Goal: Communication & Community: Answer question/provide support

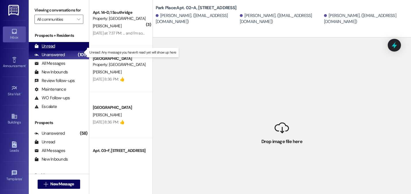
click at [50, 49] on div "Unread" at bounding box center [44, 46] width 21 height 6
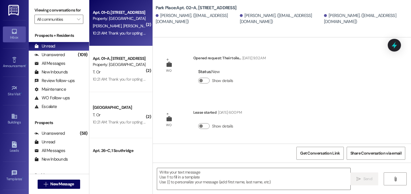
click at [123, 20] on div "Property: [GEOGRAPHIC_DATA]" at bounding box center [119, 19] width 53 height 6
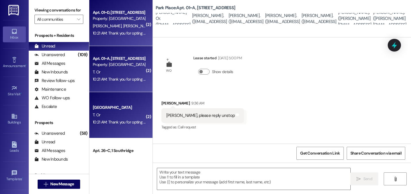
scroll to position [86, 0]
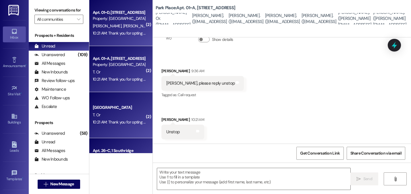
click at [112, 152] on div "Apt. 26~C, 1 Southridge" at bounding box center [119, 150] width 53 height 6
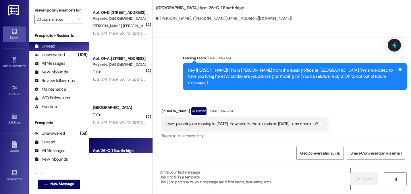
scroll to position [4590, 0]
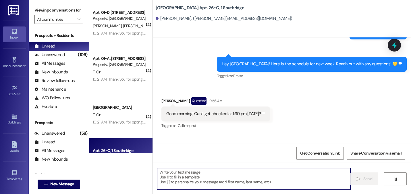
click at [163, 175] on textarea at bounding box center [253, 179] width 193 height 22
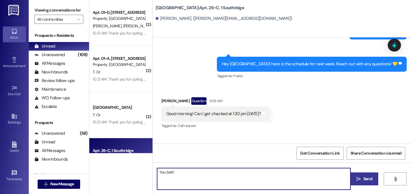
type textarea "You bet!!"
click at [364, 178] on span "Send" at bounding box center [367, 179] width 9 height 6
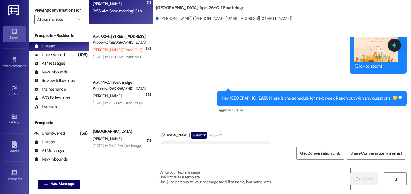
scroll to position [169, 0]
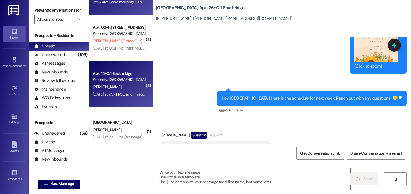
click at [111, 81] on div "Property: [GEOGRAPHIC_DATA]" at bounding box center [119, 79] width 53 height 6
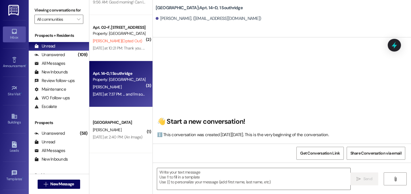
click at [110, 87] on div "[PERSON_NAME]" at bounding box center [119, 86] width 54 height 7
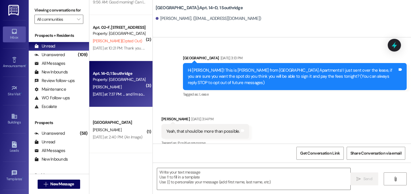
scroll to position [21121, 0]
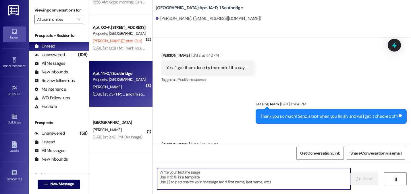
click at [164, 174] on textarea at bounding box center [253, 179] width 193 height 22
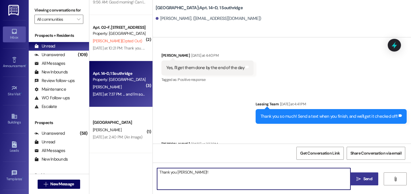
type textarea "Thank you [PERSON_NAME]!!"
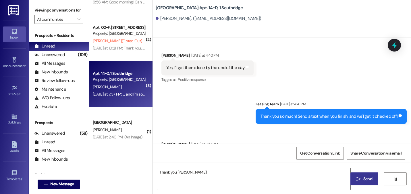
click at [360, 179] on icon "" at bounding box center [359, 178] width 4 height 5
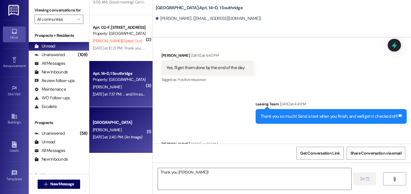
click at [115, 140] on div "[DATE] at 2:40 PM: (An Image) [DATE] at 2:40 PM: (An Image)" at bounding box center [119, 136] width 54 height 7
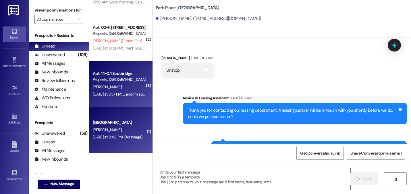
click at [114, 90] on div "[DATE] at 7:37 PM: ... and I'm sorry I finished so late. [DATE] at 7:37 PM: ...…" at bounding box center [119, 93] width 54 height 7
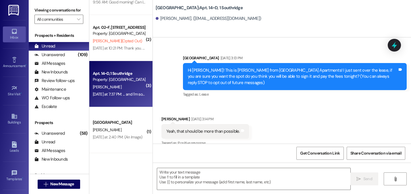
scroll to position [21161, 0]
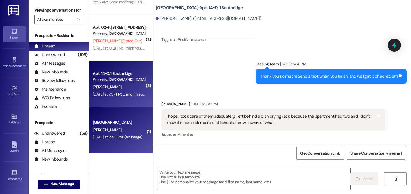
click at [107, 130] on div "[PERSON_NAME]" at bounding box center [119, 129] width 54 height 7
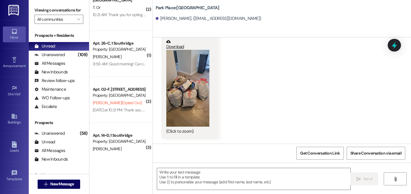
scroll to position [0, 0]
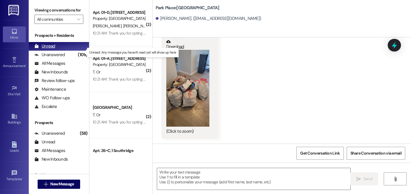
click at [49, 49] on div "Unread" at bounding box center [44, 46] width 21 height 6
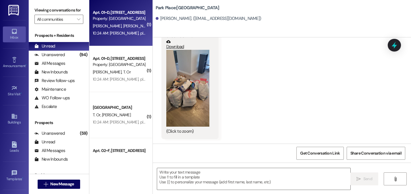
click at [113, 21] on div "Property: [GEOGRAPHIC_DATA]" at bounding box center [119, 19] width 53 height 6
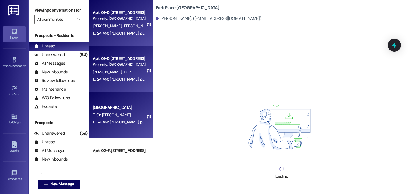
click at [123, 31] on div "10:24 AM: [PERSON_NAME], please reply unstop to this chat. It’s for Park Place …" at bounding box center [170, 32] width 154 height 5
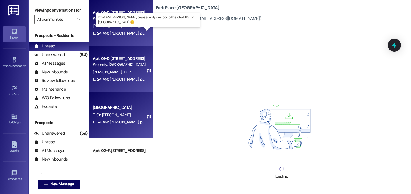
click at [123, 31] on div "10:24 AM: [PERSON_NAME], please reply unstop to this chat. It’s for Park Place …" at bounding box center [170, 32] width 154 height 5
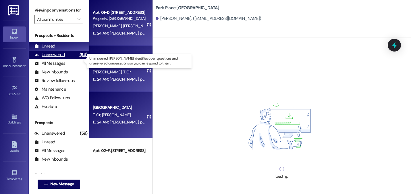
click at [48, 58] on div "Unanswered" at bounding box center [49, 55] width 30 height 6
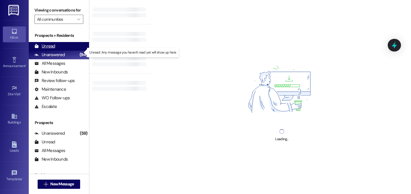
click at [47, 49] on div "Unread" at bounding box center [44, 46] width 21 height 6
